Goal: Task Accomplishment & Management: Complete application form

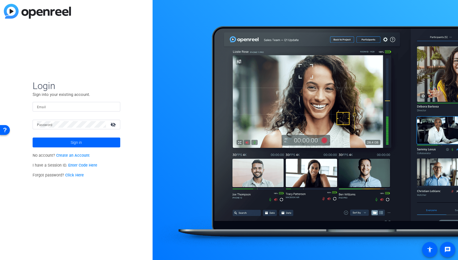
click at [62, 105] on input "Email" at bounding box center [76, 106] width 79 height 7
type input "[EMAIL_ADDRESS][PERSON_NAME][DOMAIN_NAME]"
click at [60, 129] on div at bounding box center [71, 125] width 69 height 10
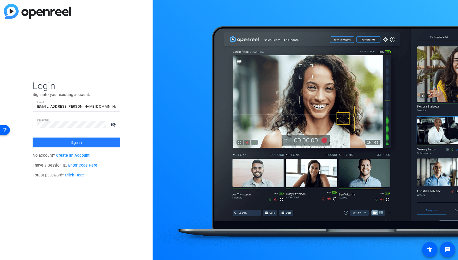
click at [68, 140] on span at bounding box center [77, 142] width 88 height 13
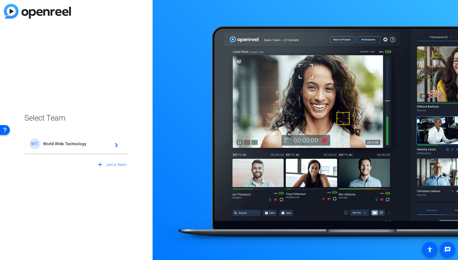
click at [45, 148] on div "WT World Wide Technology navigate_next" at bounding box center [76, 143] width 94 height 11
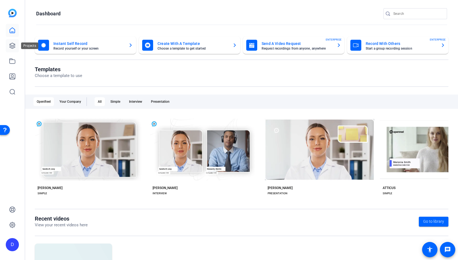
click at [13, 48] on icon at bounding box center [12, 45] width 5 height 5
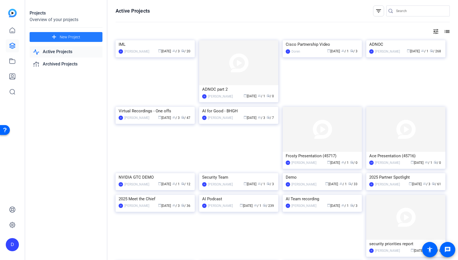
click at [83, 36] on span at bounding box center [66, 36] width 73 height 13
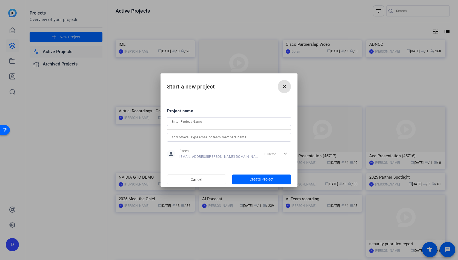
click at [195, 120] on input at bounding box center [228, 121] width 115 height 7
type input "[PERSON_NAME]"
click at [194, 136] on input "text" at bounding box center [228, 137] width 115 height 7
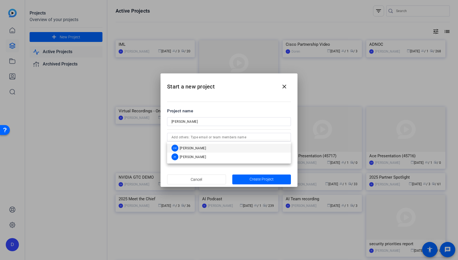
click at [162, 160] on mat-dialog-content "Project name [PERSON_NAME] person Doren [EMAIL_ADDRESS][PERSON_NAME][DOMAIN_NAM…" at bounding box center [228, 134] width 137 height 76
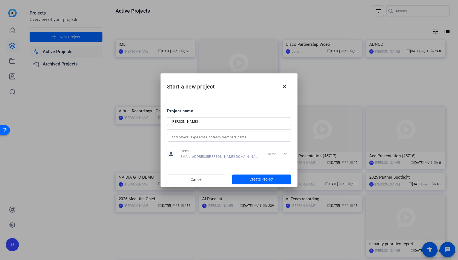
click at [275, 156] on div "Director expand_more" at bounding box center [276, 154] width 29 height 10
click at [213, 156] on span "[EMAIL_ADDRESS][PERSON_NAME][DOMAIN_NAME]" at bounding box center [218, 156] width 79 height 4
click at [212, 138] on input "text" at bounding box center [228, 137] width 115 height 7
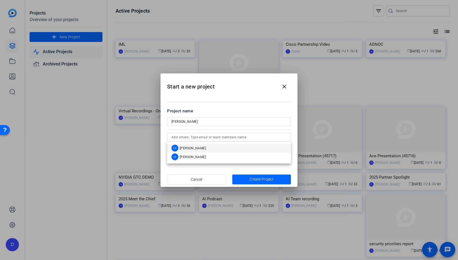
click at [161, 174] on mat-dialog-actions "Cancel Create Project" at bounding box center [228, 179] width 137 height 15
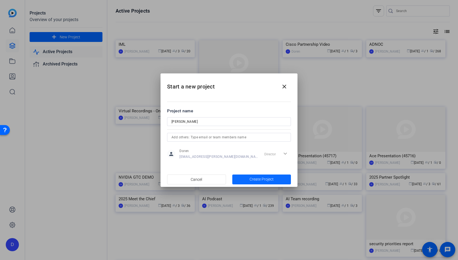
click at [264, 179] on span "Create Project" at bounding box center [261, 179] width 24 height 6
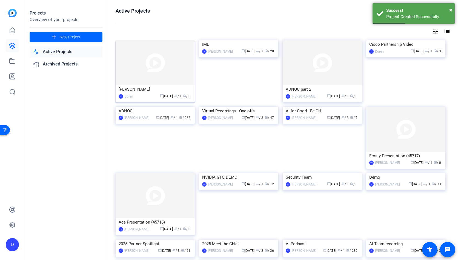
click at [140, 92] on div "[PERSON_NAME]" at bounding box center [155, 89] width 73 height 8
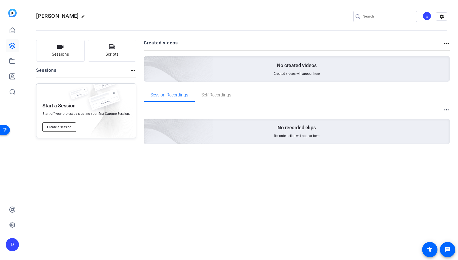
click at [70, 125] on span "Create a session" at bounding box center [59, 127] width 24 height 4
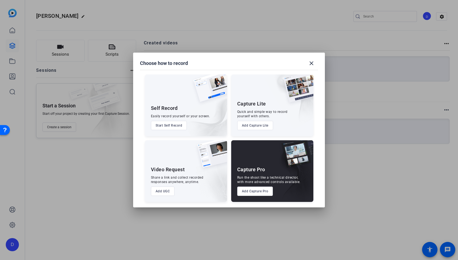
click at [245, 188] on button "Add Capture Pro" at bounding box center [255, 190] width 36 height 9
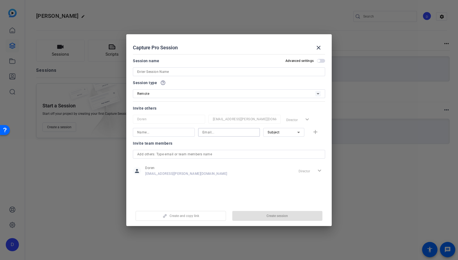
click at [215, 131] on input at bounding box center [228, 132] width 53 height 7
click at [299, 173] on div "Director expand_more" at bounding box center [310, 171] width 29 height 10
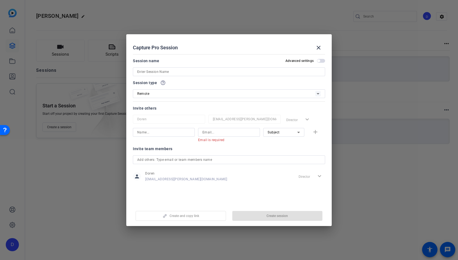
click at [299, 175] on div "Director expand_more" at bounding box center [310, 176] width 29 height 10
click at [228, 133] on input at bounding box center [228, 132] width 53 height 7
paste input "[EMAIL_ADDRESS][DOMAIN_NAME]"
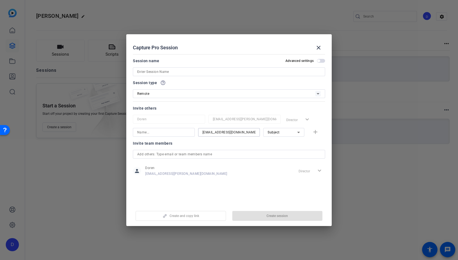
type input "[EMAIL_ADDRESS][DOMAIN_NAME]"
click at [163, 134] on input at bounding box center [163, 132] width 53 height 7
type input "[PERSON_NAME]"
click at [313, 133] on mat-icon "add" at bounding box center [315, 132] width 7 height 7
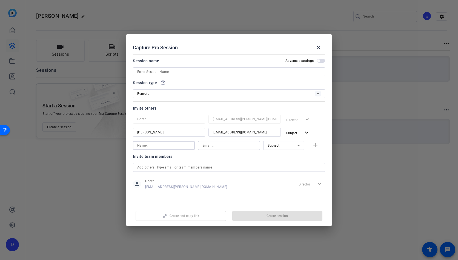
click at [159, 146] on input at bounding box center [163, 145] width 53 height 7
type input "[PERSON_NAME]"
click at [213, 145] on input at bounding box center [228, 145] width 53 height 7
paste input "[PERSON_NAME][EMAIL_ADDRESS][PERSON_NAME][DOMAIN_NAME]"
type input "[PERSON_NAME][EMAIL_ADDRESS][PERSON_NAME][DOMAIN_NAME]"
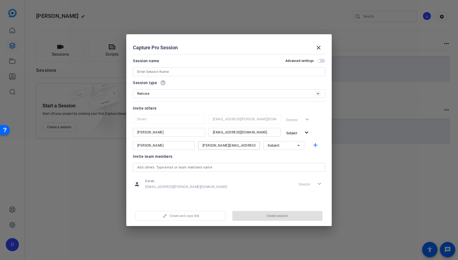
click at [279, 144] on span "Subject" at bounding box center [273, 145] width 12 height 4
click at [276, 163] on span "Watcher" at bounding box center [273, 165] width 13 height 7
click at [315, 147] on mat-icon "add" at bounding box center [315, 145] width 7 height 7
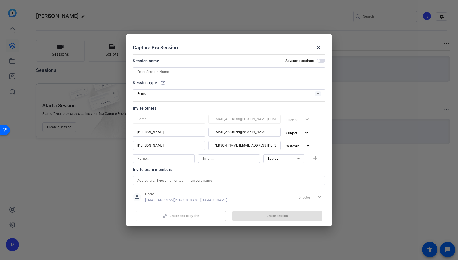
click at [148, 162] on div at bounding box center [163, 158] width 53 height 9
click at [149, 158] on input at bounding box center [163, 158] width 53 height 7
type input "[PERSON_NAME]"
click at [226, 157] on input at bounding box center [228, 158] width 53 height 7
paste input "[PERSON_NAME][EMAIL_ADDRESS][PERSON_NAME][DOMAIN_NAME]"
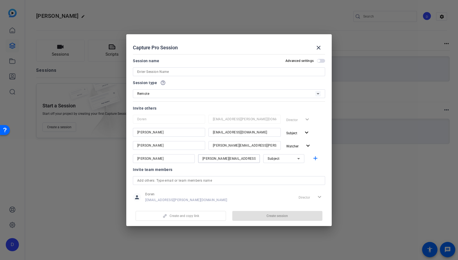
type input "[PERSON_NAME][EMAIL_ADDRESS][PERSON_NAME][DOMAIN_NAME]"
click at [275, 160] on span "Subject" at bounding box center [273, 159] width 12 height 4
click at [272, 177] on span "Watcher" at bounding box center [273, 178] width 13 height 7
click at [314, 158] on mat-icon "add" at bounding box center [315, 158] width 7 height 7
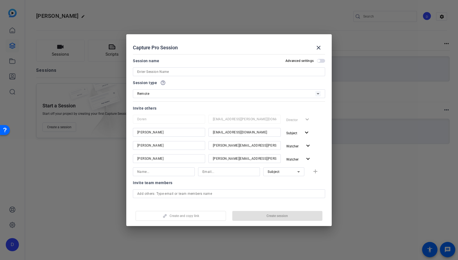
click at [212, 173] on input at bounding box center [228, 171] width 53 height 7
paste input "[PERSON_NAME][EMAIL_ADDRESS][PERSON_NAME][DOMAIN_NAME]"
type input "[PERSON_NAME][EMAIL_ADDRESS][PERSON_NAME][DOMAIN_NAME]"
click at [177, 173] on input at bounding box center [163, 171] width 53 height 7
type input "[PERSON_NAME]"
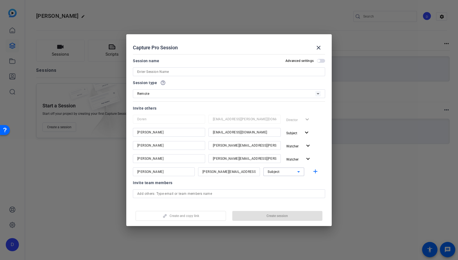
click at [291, 169] on div "Subject" at bounding box center [282, 171] width 30 height 7
click at [282, 186] on span "Collaborator" at bounding box center [277, 182] width 20 height 7
click at [312, 173] on mat-icon "add" at bounding box center [315, 171] width 7 height 7
click at [145, 184] on input at bounding box center [163, 184] width 53 height 7
type input "[PERSON_NAME]"
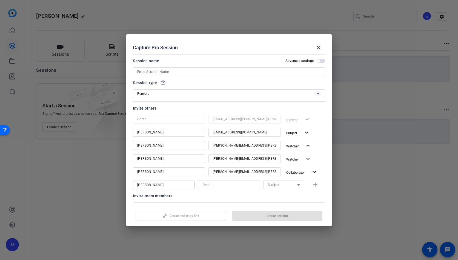
click at [217, 184] on input at bounding box center [228, 184] width 53 height 7
paste input "[PERSON_NAME][EMAIL_ADDRESS][PERSON_NAME][DOMAIN_NAME]"
type input "[PERSON_NAME][EMAIL_ADDRESS][PERSON_NAME][DOMAIN_NAME]"
click at [284, 187] on div "Subject" at bounding box center [282, 184] width 30 height 7
click at [275, 203] on span "Watcher" at bounding box center [273, 204] width 13 height 7
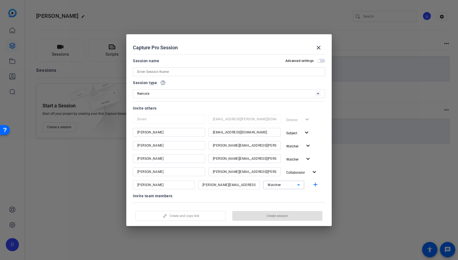
click at [260, 197] on div "Invite team members" at bounding box center [229, 195] width 192 height 7
click at [315, 186] on mat-icon "add" at bounding box center [315, 184] width 7 height 7
click at [263, 216] on div "Create and copy link Create session" at bounding box center [229, 214] width 192 height 14
click at [143, 71] on input at bounding box center [228, 71] width 183 height 7
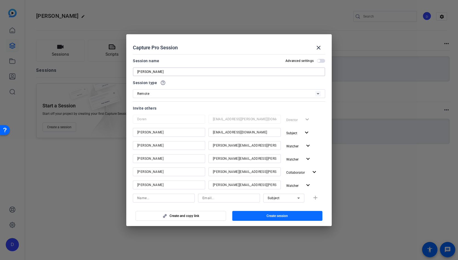
type input "[PERSON_NAME]"
click at [253, 215] on span "button" at bounding box center [277, 215] width 90 height 13
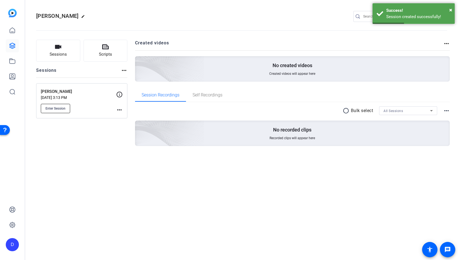
click at [61, 110] on span "Enter Session" at bounding box center [55, 108] width 20 height 4
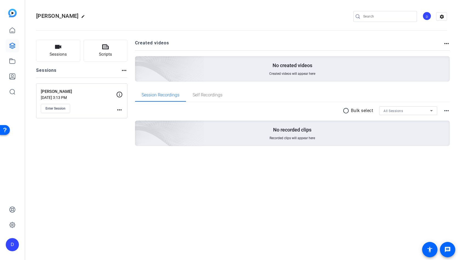
click at [87, 140] on div "Sessions Scripts Sessions more_horiz [PERSON_NAME] [DATE] 3:13 PM Enter Session…" at bounding box center [81, 102] width 91 height 124
click at [12, 31] on icon at bounding box center [12, 30] width 7 height 7
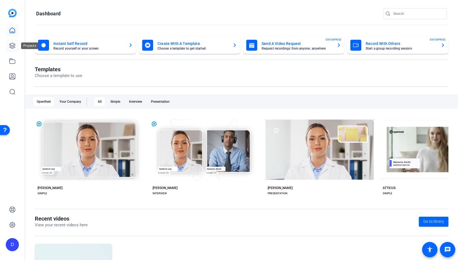
click at [12, 46] on icon at bounding box center [12, 45] width 7 height 7
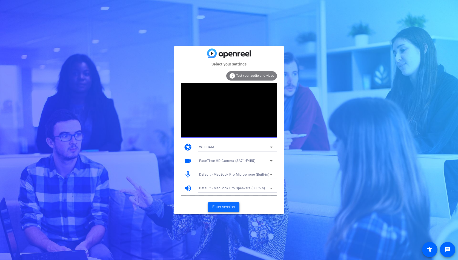
click at [221, 208] on span "Enter session" at bounding box center [223, 207] width 23 height 6
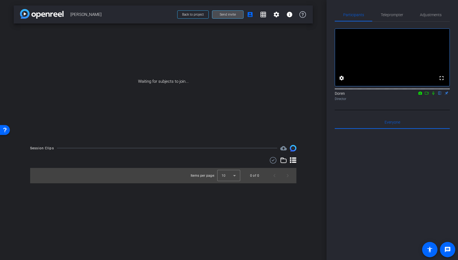
click at [221, 15] on span "Send invite" at bounding box center [228, 14] width 16 height 4
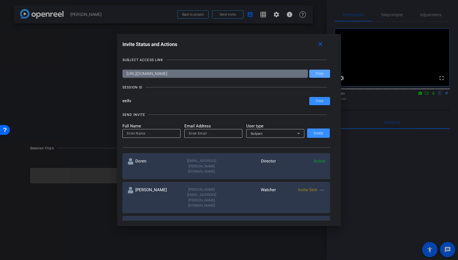
click at [317, 74] on span "Copy" at bounding box center [320, 73] width 8 height 4
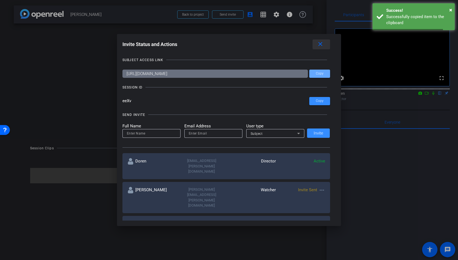
click at [318, 45] on mat-icon "close" at bounding box center [320, 44] width 7 height 7
